Goal: Information Seeking & Learning: Learn about a topic

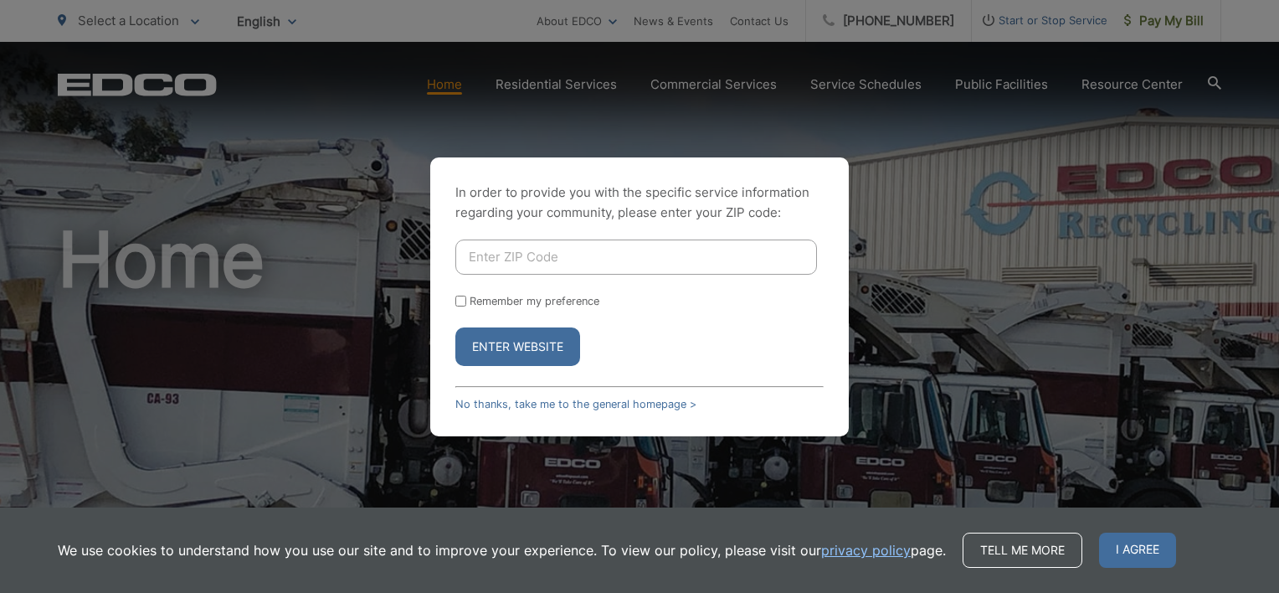
type input "92078"
click at [460, 301] on input "Remember my preference" at bounding box center [460, 300] width 11 height 11
checkbox input "true"
click at [495, 344] on button "Enter Website" at bounding box center [517, 346] width 125 height 38
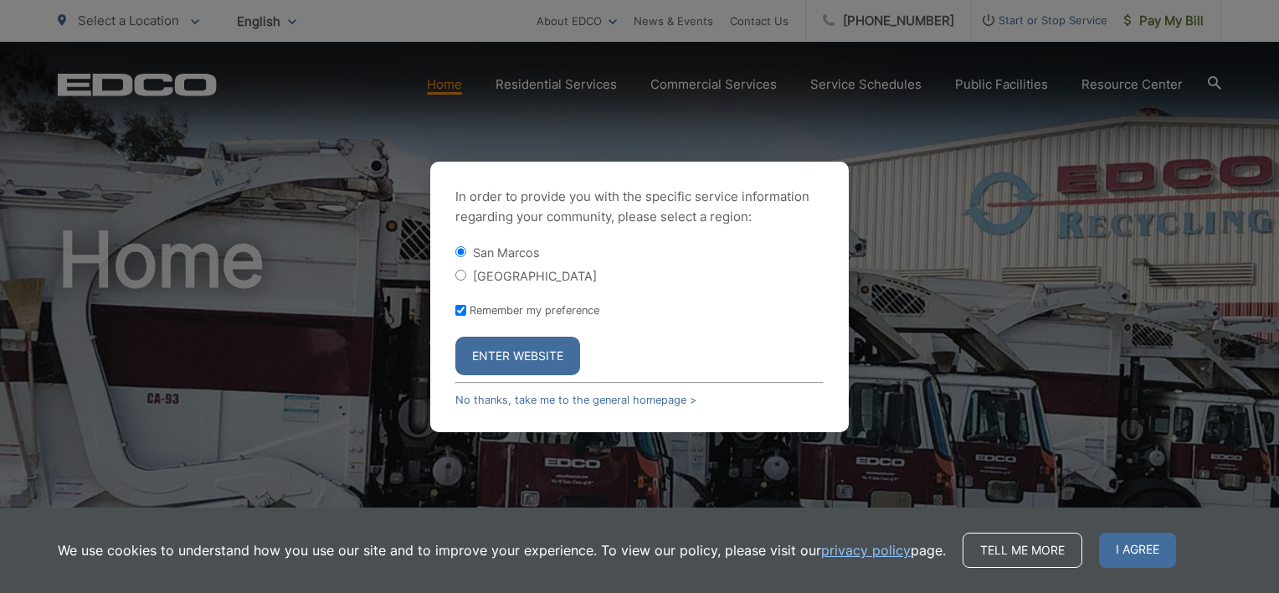
click at [458, 272] on input "[GEOGRAPHIC_DATA]" at bounding box center [460, 274] width 11 height 11
radio input "true"
click at [525, 355] on button "Enter Website" at bounding box center [517, 355] width 125 height 38
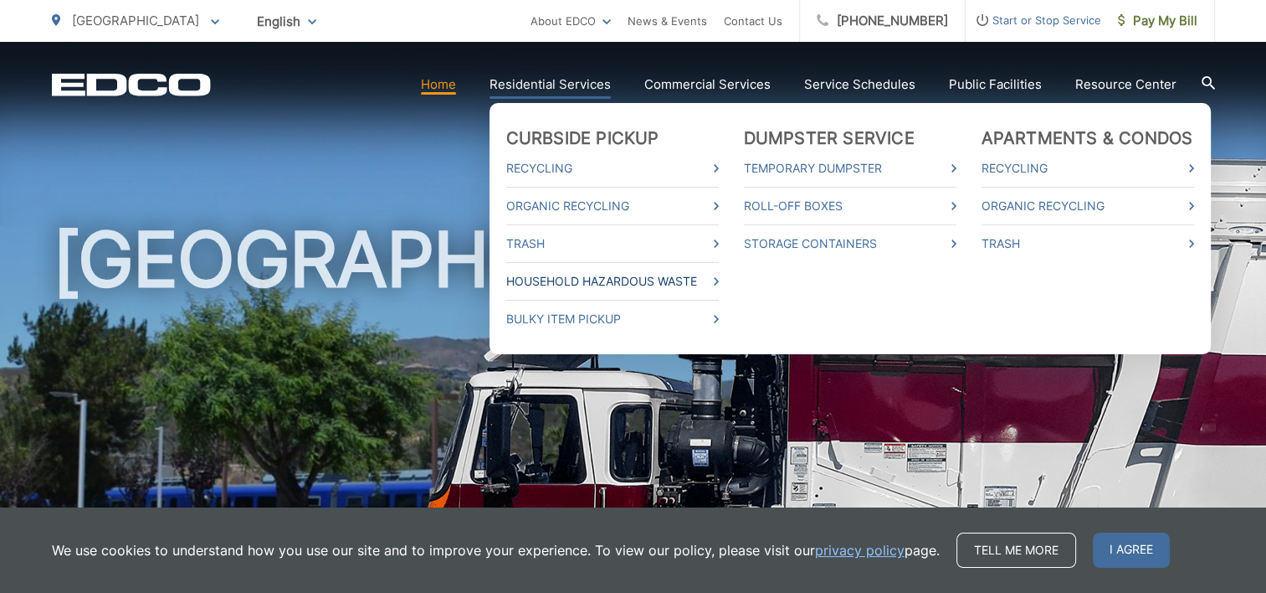
click at [628, 280] on link "Household Hazardous Waste" at bounding box center [612, 281] width 213 height 20
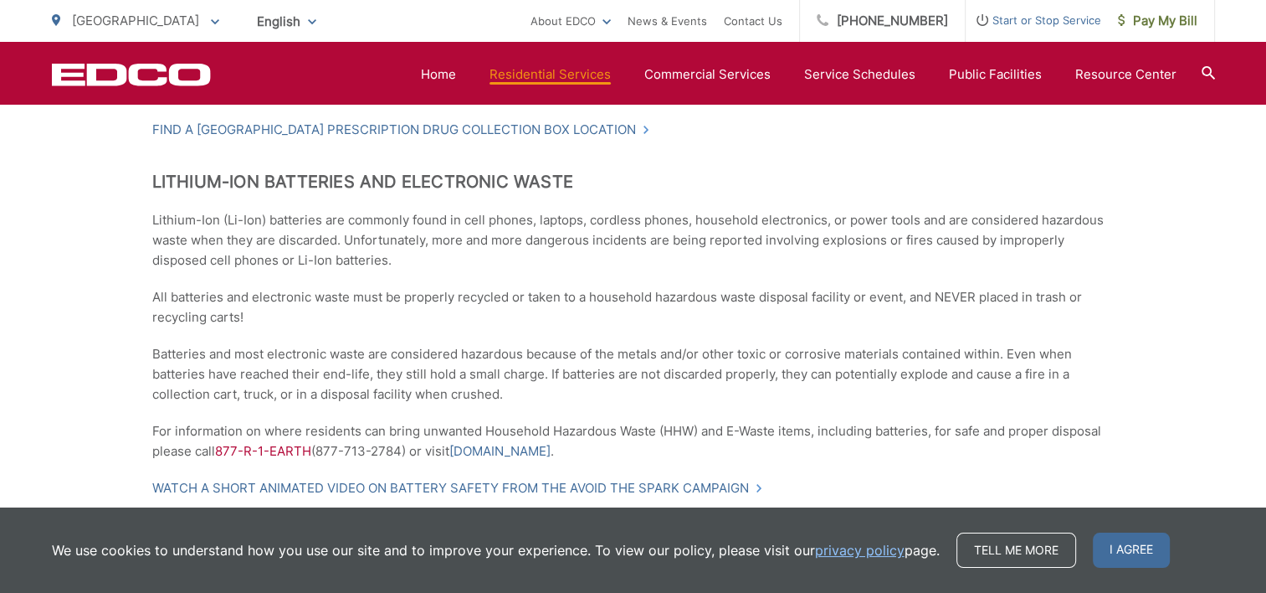
scroll to position [1674, 0]
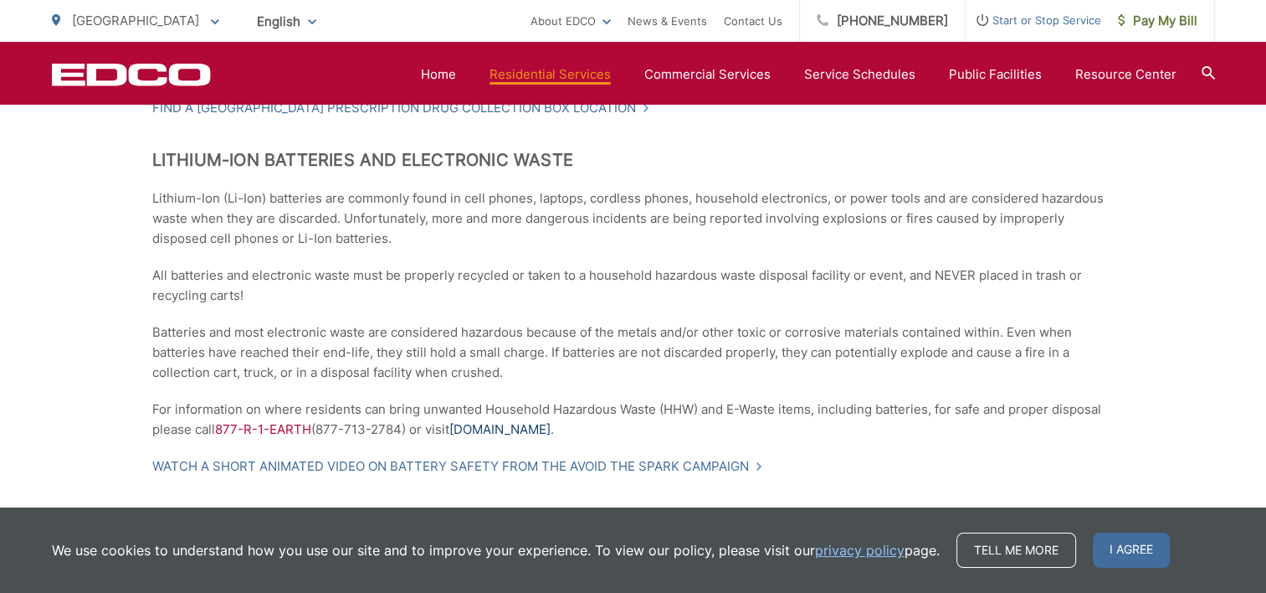
click at [495, 419] on link "[DOMAIN_NAME]" at bounding box center [499, 429] width 101 height 20
